Goal: Check status: Check status

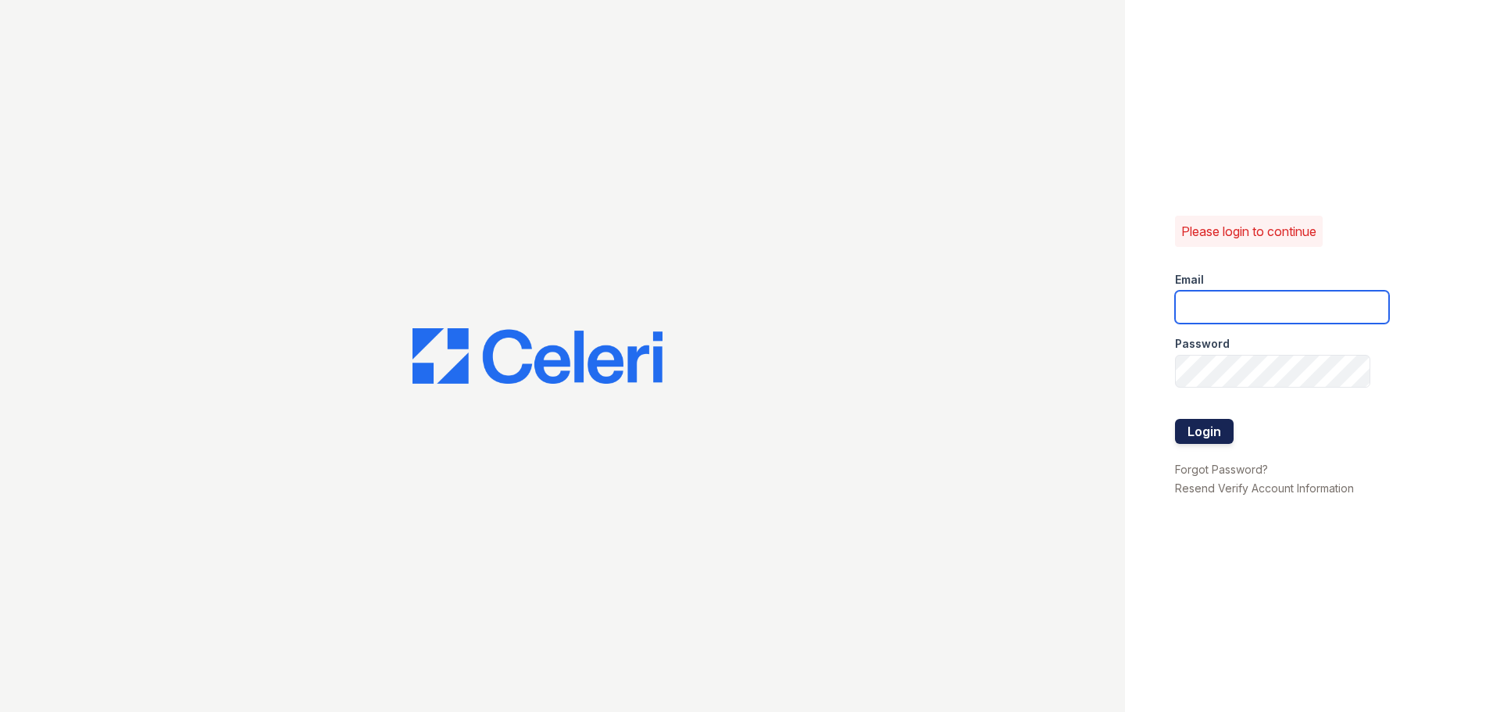
type input "[EMAIL_ADDRESS][DOMAIN_NAME]"
click at [1224, 425] on button "Login" at bounding box center [1204, 431] width 59 height 25
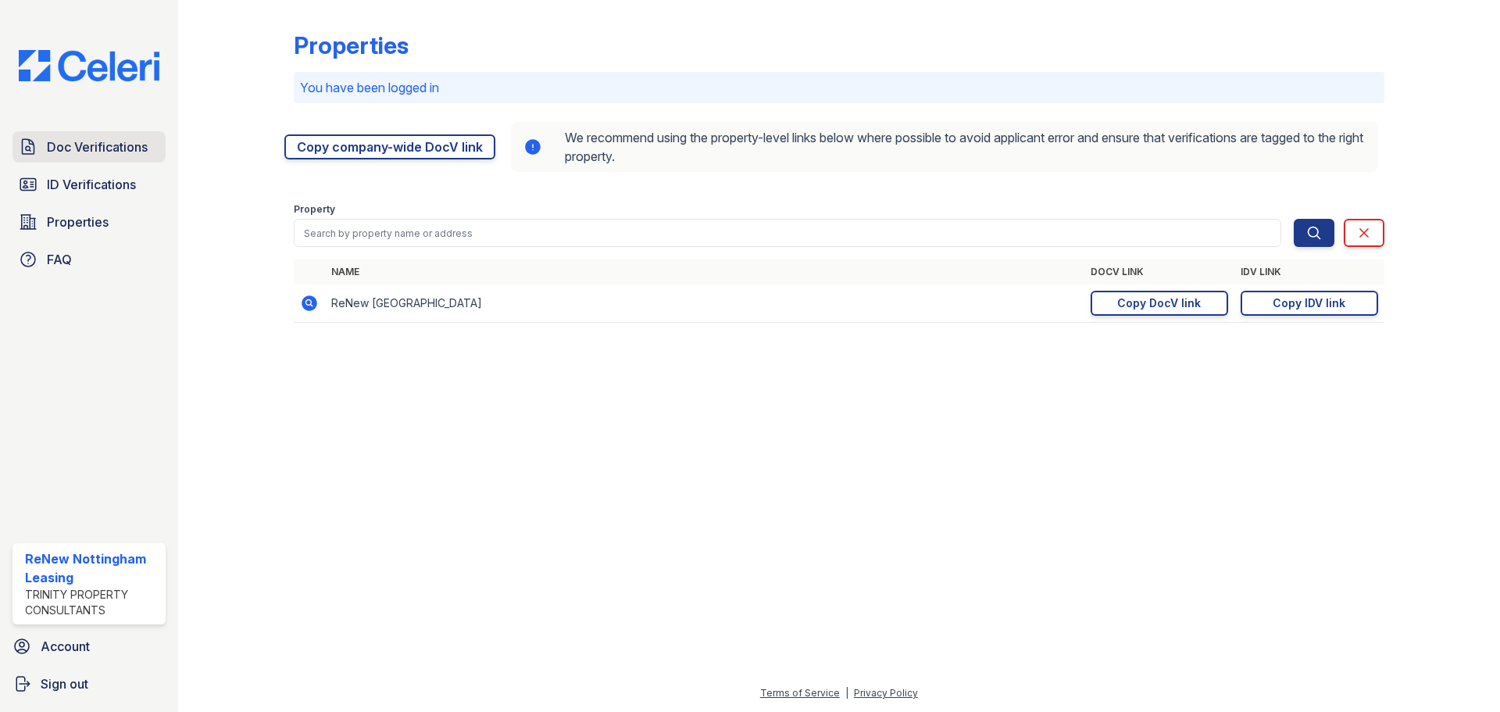
click at [73, 144] on span "Doc Verifications" at bounding box center [97, 146] width 101 height 19
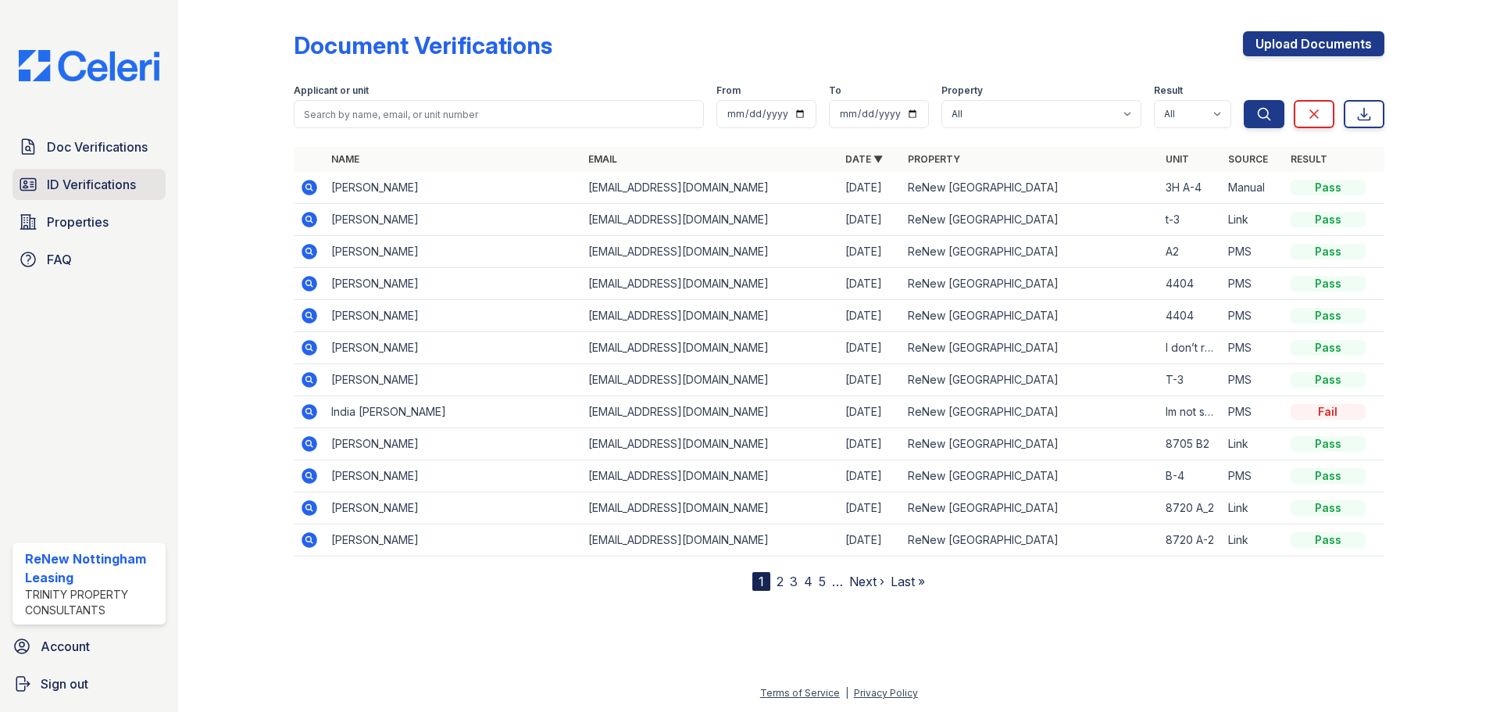
click at [72, 179] on span "ID Verifications" at bounding box center [91, 184] width 89 height 19
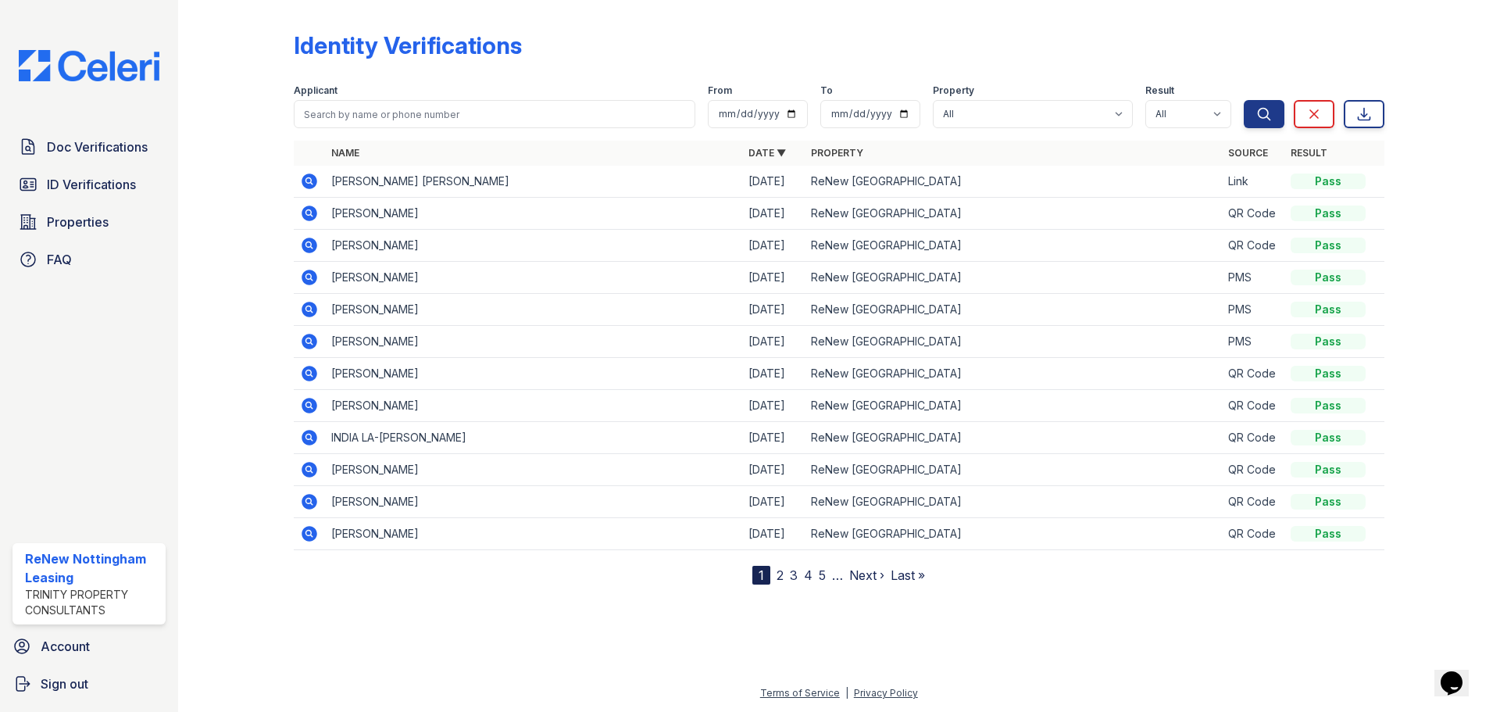
click at [306, 277] on icon at bounding box center [309, 277] width 19 height 19
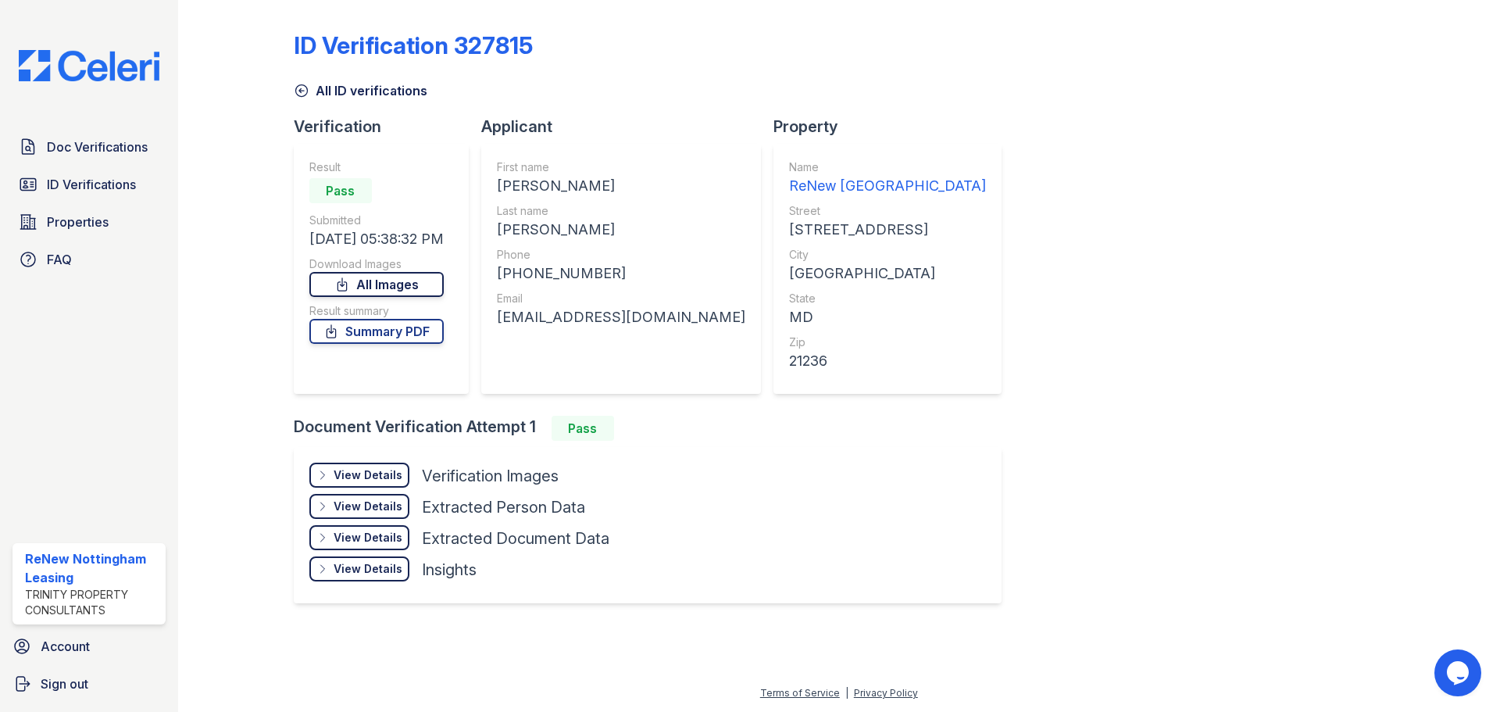
click at [390, 279] on link "All Images" at bounding box center [376, 284] width 134 height 25
click at [110, 140] on span "Doc Verifications" at bounding box center [97, 146] width 101 height 19
